Goal: Find specific page/section: Find specific page/section

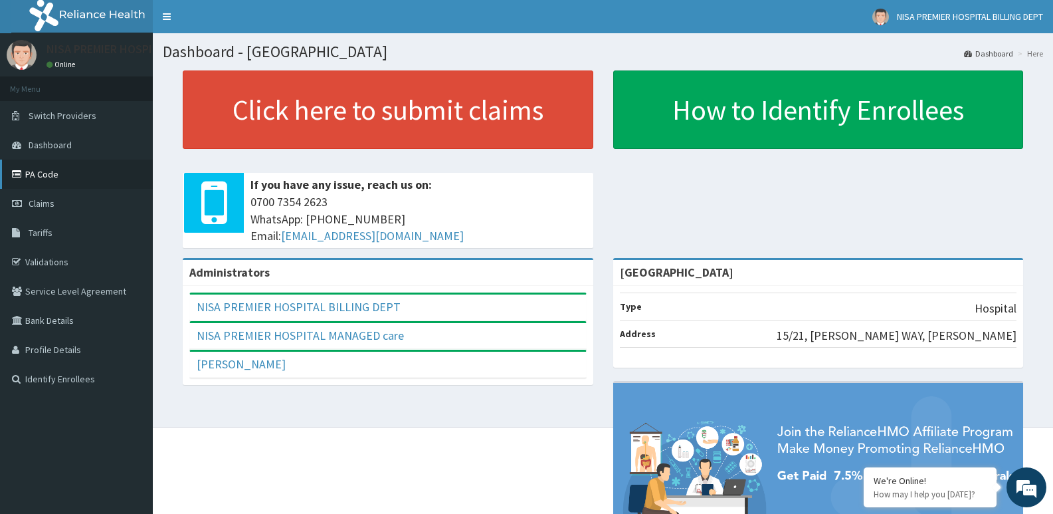
click at [48, 177] on link "PA Code" at bounding box center [76, 173] width 153 height 29
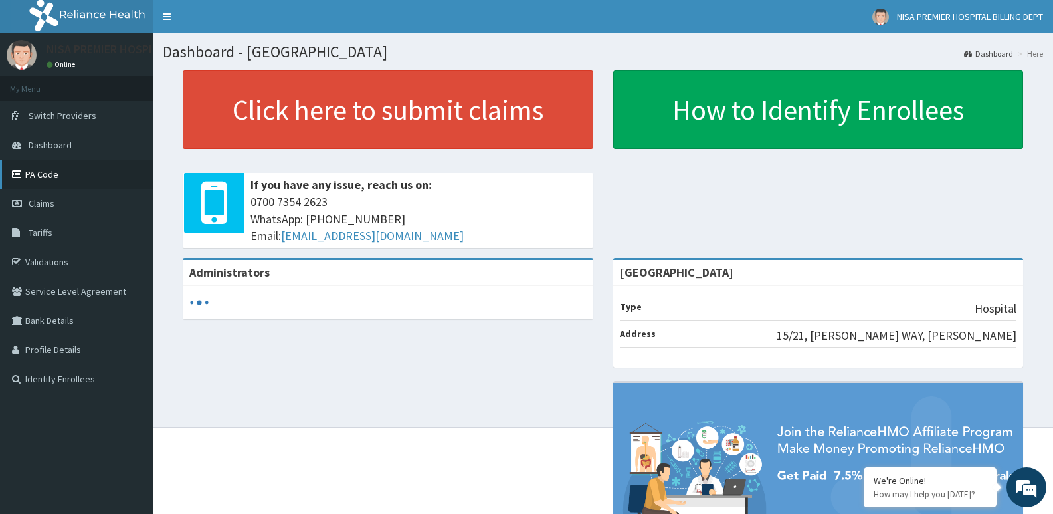
click at [19, 179] on link "PA Code" at bounding box center [76, 173] width 153 height 29
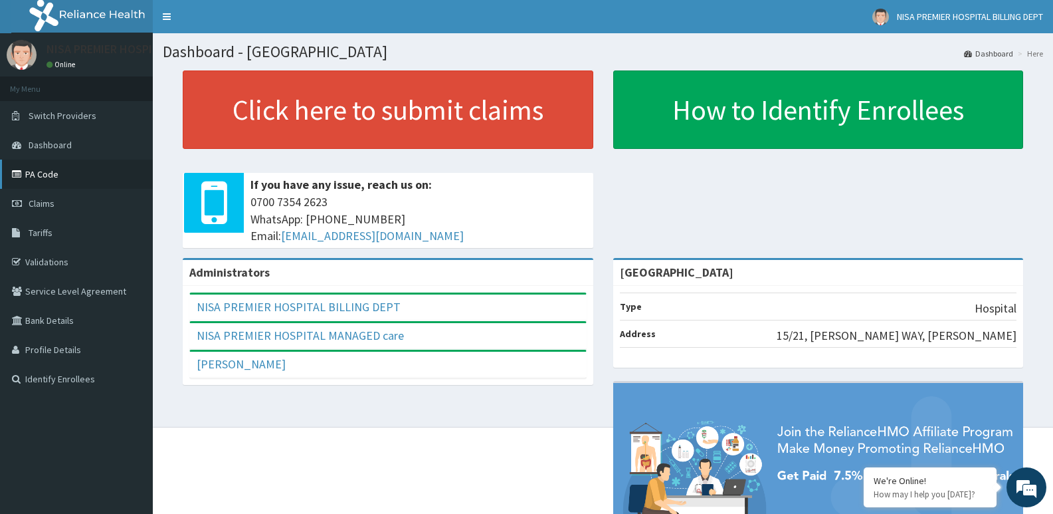
click at [36, 171] on link "PA Code" at bounding box center [76, 173] width 153 height 29
